Goal: Information Seeking & Learning: Learn about a topic

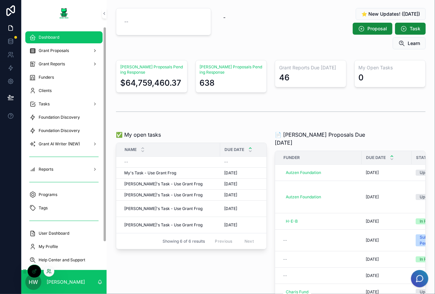
click at [49, 272] on icon at bounding box center [48, 270] width 5 height 5
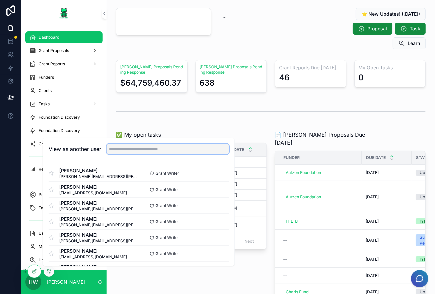
click at [137, 151] on input "text" at bounding box center [168, 148] width 122 height 11
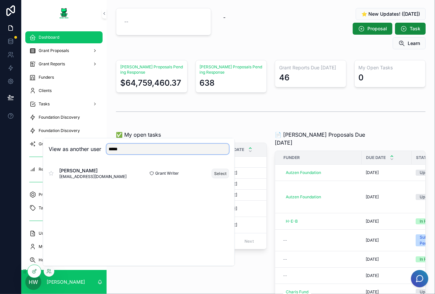
type input "*****"
click at [220, 171] on button "Select" at bounding box center [220, 173] width 17 height 10
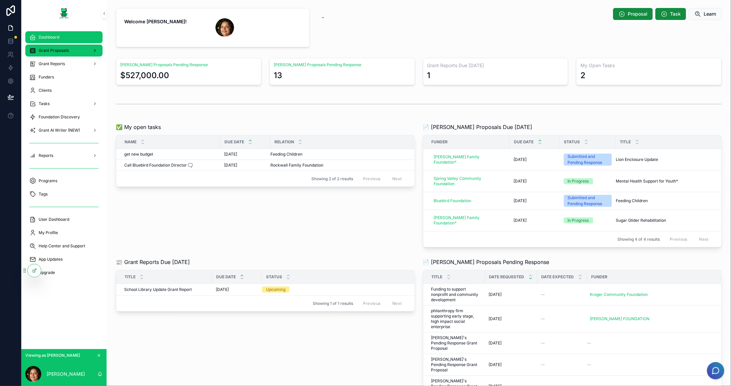
click at [63, 52] on span "Grant Proposals" at bounding box center [54, 50] width 30 height 5
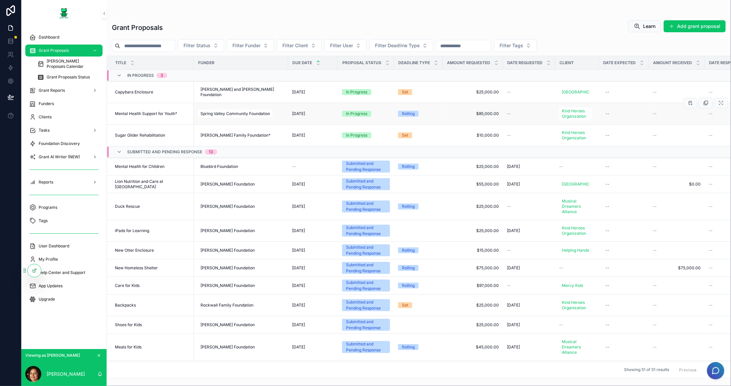
click at [135, 115] on td "Mental Health Support for Youth* Mental Health Support for Youth*" at bounding box center [150, 114] width 87 height 22
click at [167, 116] on span "Mental Health Support for Youth*" at bounding box center [146, 113] width 62 height 5
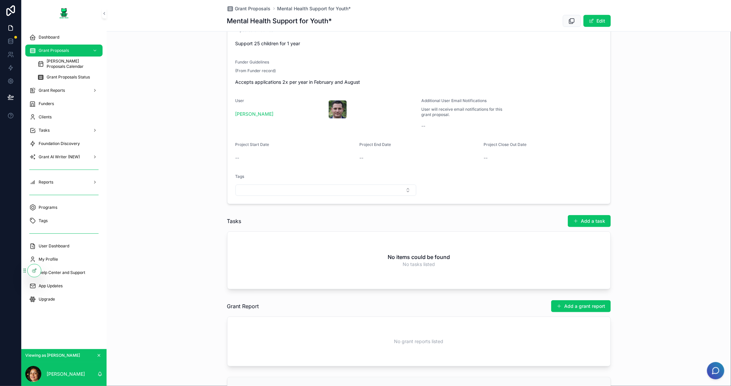
scroll to position [300, 0]
click at [327, 187] on button "Select Button" at bounding box center [325, 188] width 181 height 11
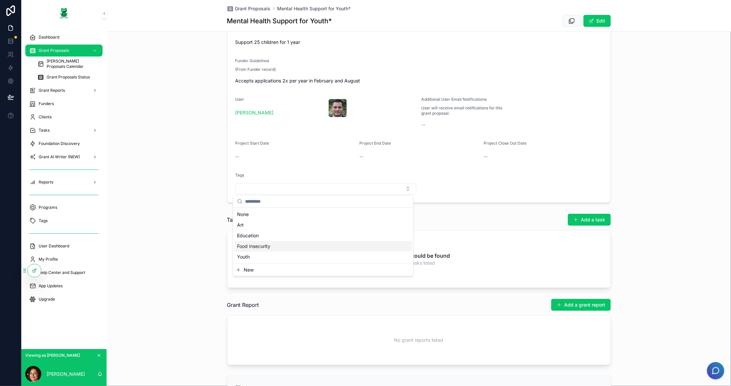
click at [272, 246] on div "Food Insecurity" at bounding box center [322, 246] width 177 height 11
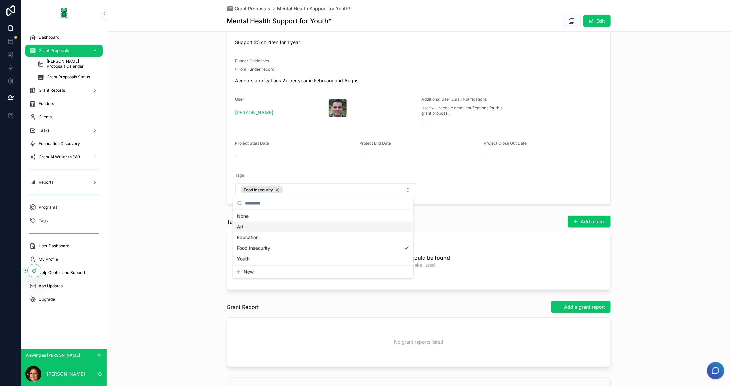
click at [265, 231] on div "Art" at bounding box center [322, 227] width 177 height 11
click at [56, 49] on span "Grant Proposals" at bounding box center [54, 50] width 30 height 5
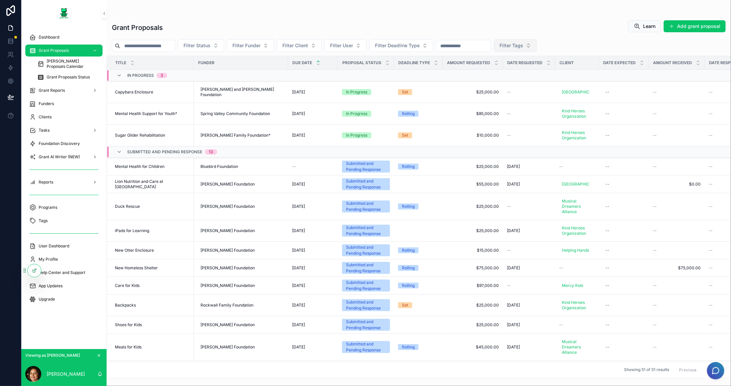
click at [434, 43] on span "Filter Tags" at bounding box center [511, 45] width 24 height 7
click at [434, 92] on div "Food Insecurity" at bounding box center [542, 93] width 80 height 11
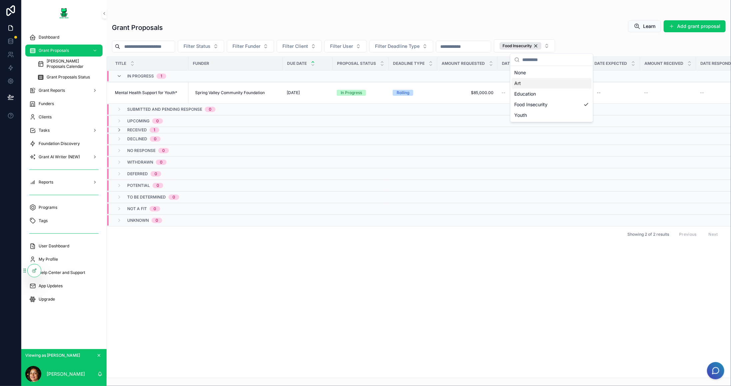
click at [434, 84] on div "Art" at bounding box center [551, 83] width 80 height 11
click at [62, 49] on span "Grant Proposals" at bounding box center [54, 50] width 30 height 5
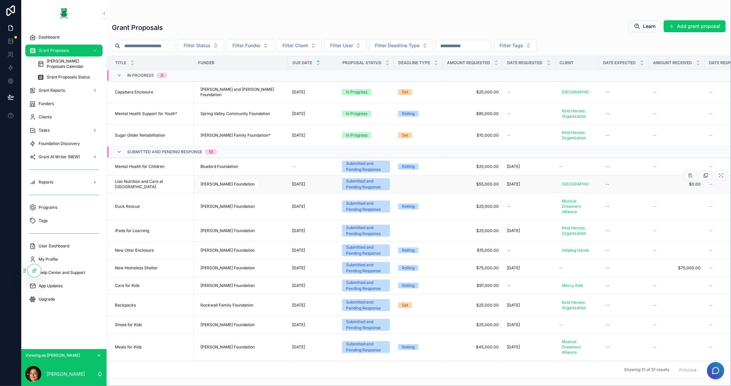
click at [168, 190] on span "Lion Nutrition and Care at Community Zoo" at bounding box center [152, 184] width 75 height 11
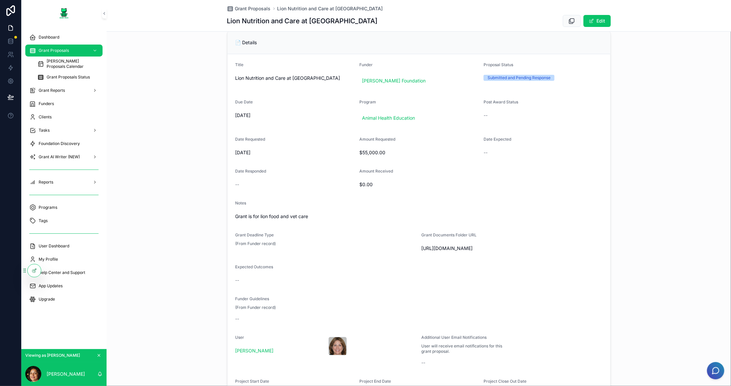
scroll to position [200, 0]
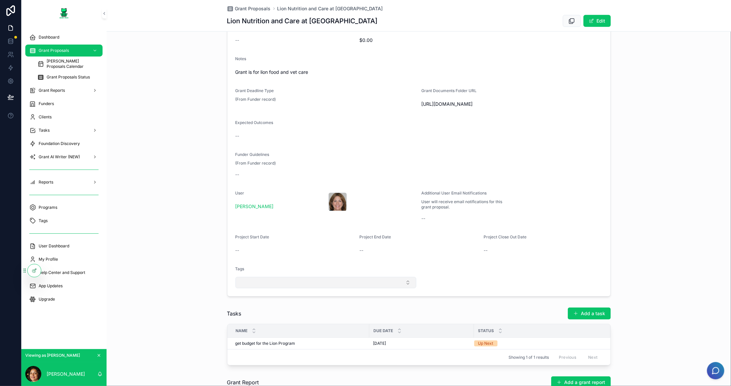
click at [306, 281] on button "Select Button" at bounding box center [325, 282] width 181 height 11
click at [276, 293] on div "Food Insecurity" at bounding box center [322, 340] width 177 height 11
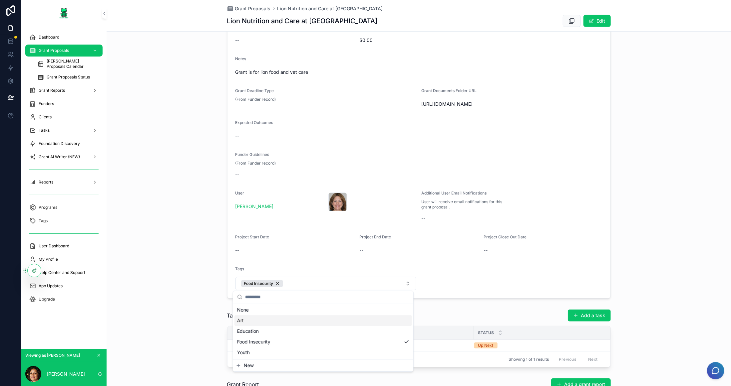
click at [196, 72] on div "📄 Details Title Lion Nutrition and Care at Community Zoo Funder Lee Foundation …" at bounding box center [419, 93] width 624 height 418
click at [34, 49] on icon "scrollable content" at bounding box center [32, 50] width 7 height 7
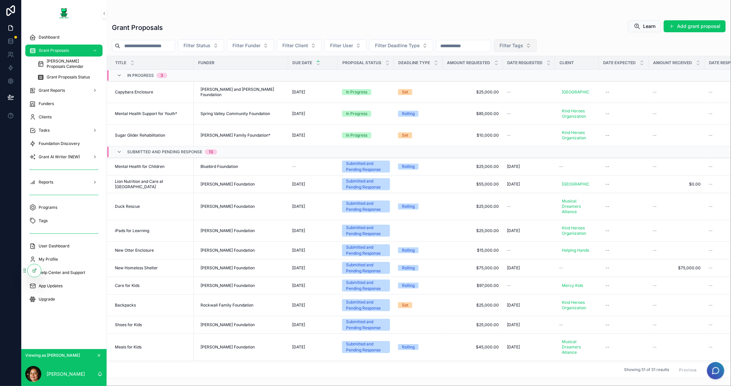
click at [434, 48] on button "Filter Tags" at bounding box center [515, 45] width 43 height 13
click at [434, 74] on div "Art" at bounding box center [542, 72] width 80 height 11
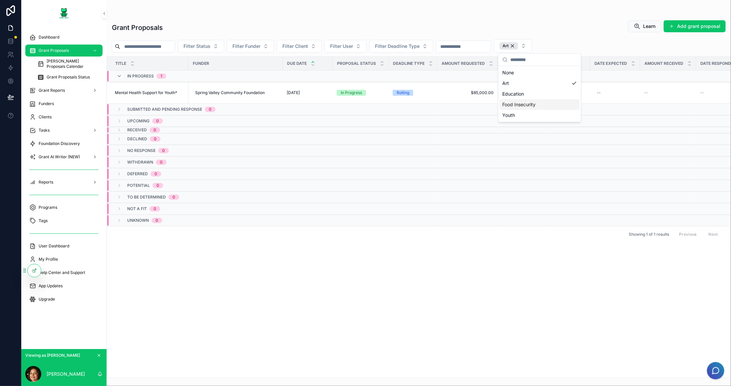
click at [434, 102] on div "Food Insecurity" at bounding box center [539, 105] width 80 height 11
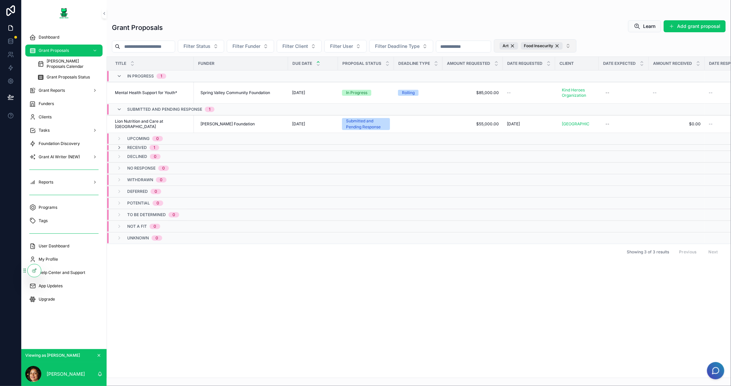
click at [434, 50] on button "Art Food Insecurity" at bounding box center [535, 45] width 83 height 13
click at [434, 45] on div "Art" at bounding box center [508, 45] width 19 height 7
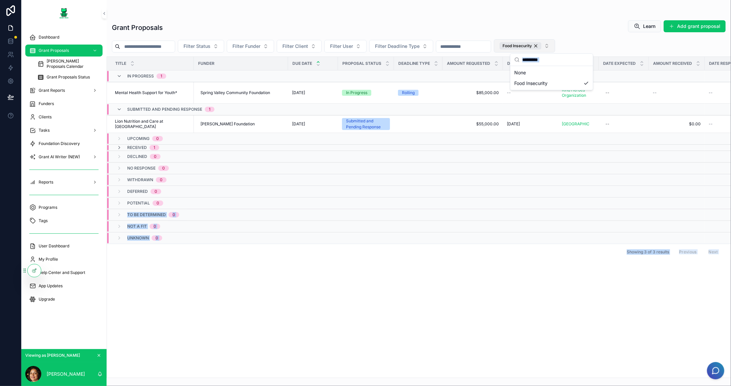
click at [39, 293] on html "Dashboard Grant Proposals Grant Proposals Calendar Grant Proposals Status Grant…" at bounding box center [365, 193] width 731 height 386
click at [34, 274] on div at bounding box center [34, 271] width 13 height 13
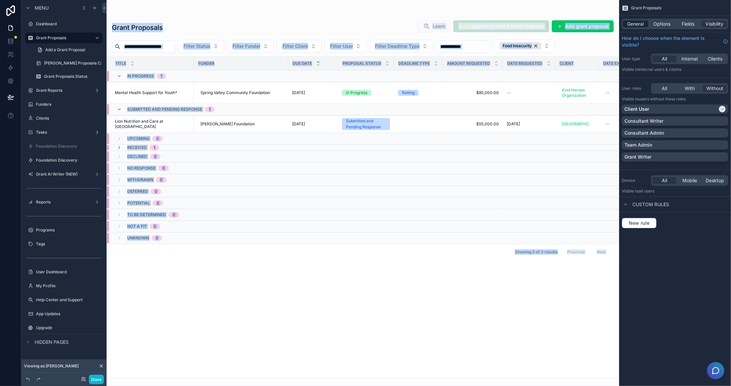
click at [434, 24] on span "General" at bounding box center [635, 24] width 17 height 7
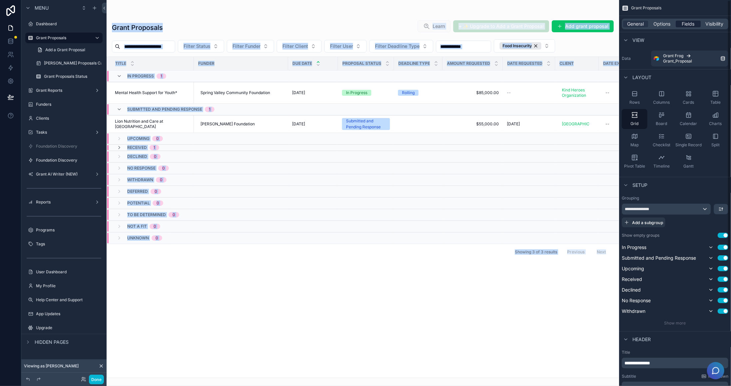
click at [434, 25] on span "Fields" at bounding box center [688, 24] width 13 height 7
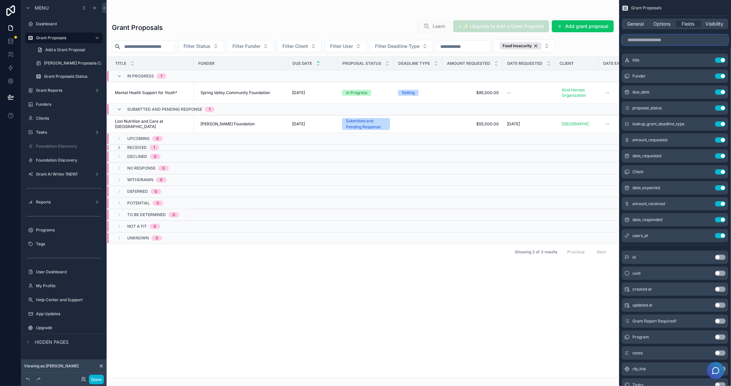
click at [434, 41] on input "scrollable content" at bounding box center [674, 40] width 107 height 11
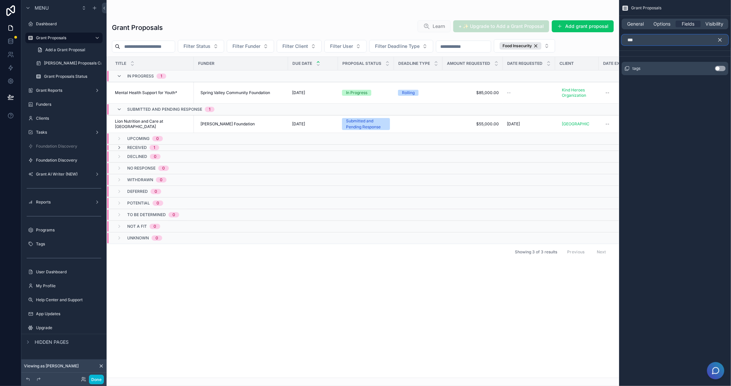
type input "***"
click at [434, 68] on button "Use setting" at bounding box center [720, 68] width 11 height 5
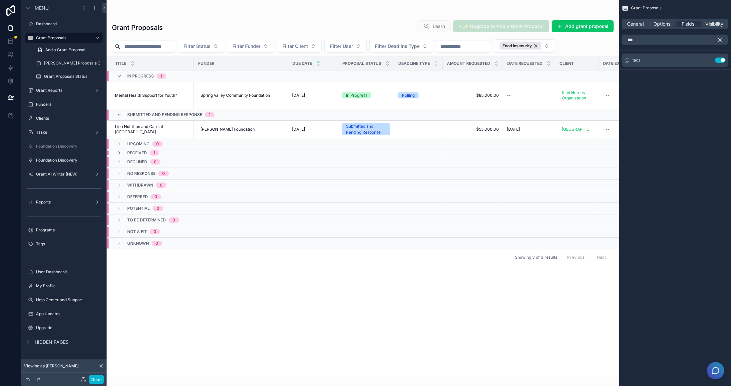
click at [434, 40] on icon "scrollable content" at bounding box center [720, 40] width 6 height 6
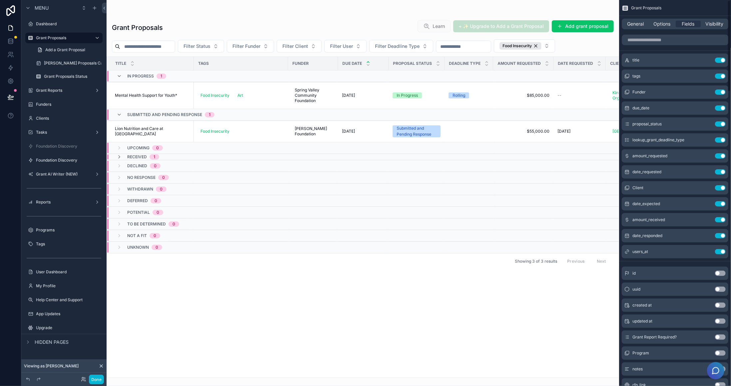
click at [434, 12] on div "scrollable content" at bounding box center [363, 193] width 512 height 386
click at [434, 47] on button "Food Insecurity" at bounding box center [524, 45] width 61 height 13
click at [434, 85] on div "Art" at bounding box center [551, 83] width 80 height 11
click at [434, 102] on span "Food Insecurity" at bounding box center [541, 105] width 33 height 7
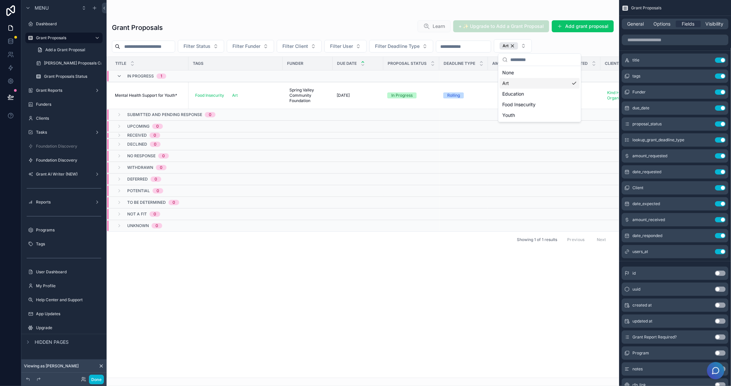
click at [434, 88] on div "Art" at bounding box center [539, 83] width 80 height 11
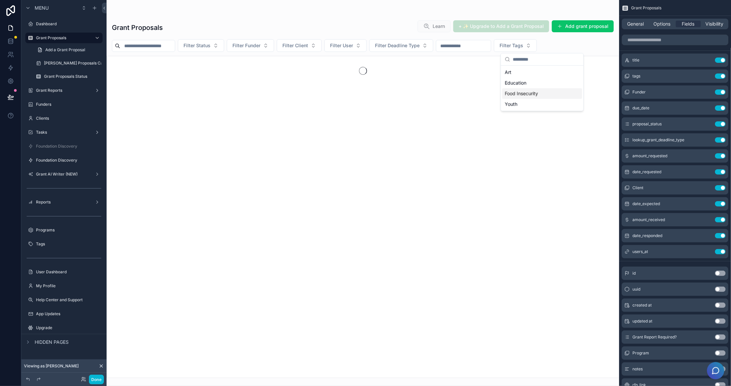
click at [434, 93] on div "Food Insecurity" at bounding box center [542, 93] width 80 height 11
